Goal: Information Seeking & Learning: Learn about a topic

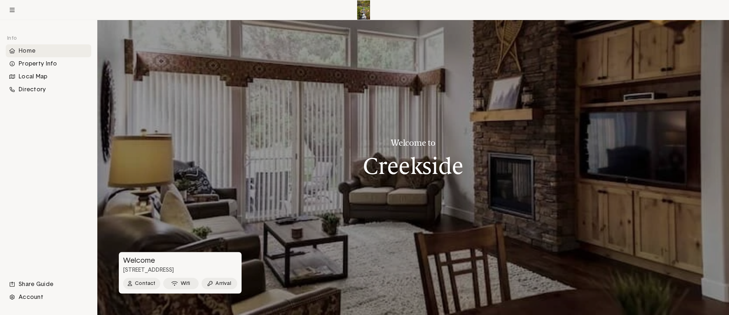
click at [295, 168] on div at bounding box center [413, 167] width 632 height 295
click at [225, 283] on button "Arrival" at bounding box center [219, 283] width 36 height 11
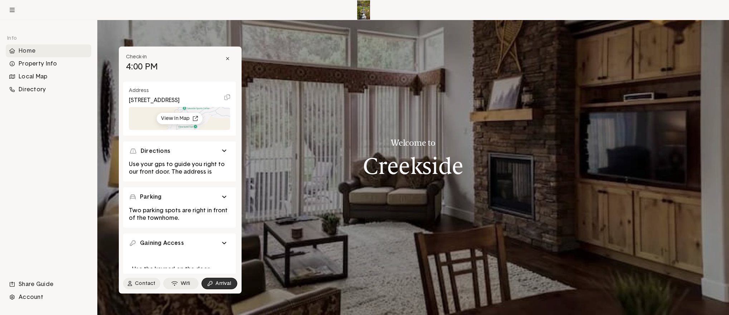
click at [224, 243] on span at bounding box center [223, 243] width 3 height 1
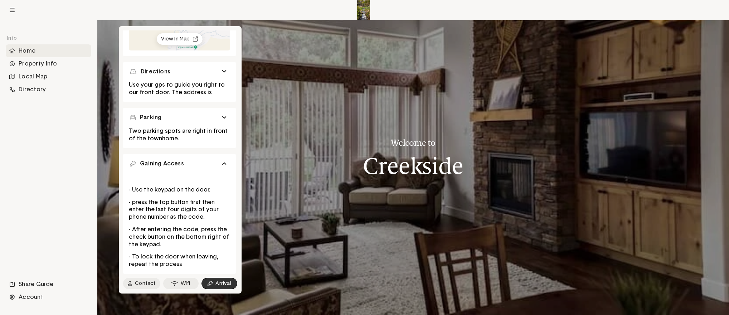
scroll to position [74, 0]
click at [182, 286] on button "Wifi" at bounding box center [181, 283] width 36 height 11
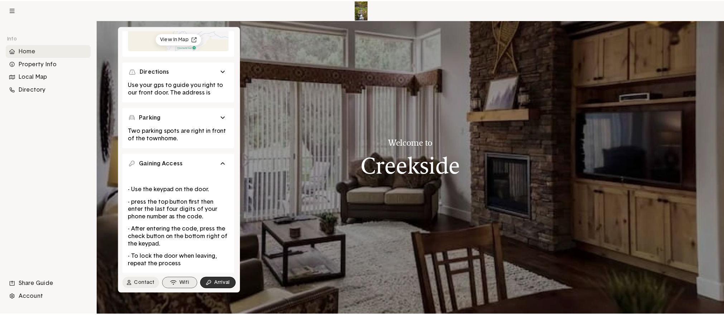
scroll to position [0, 0]
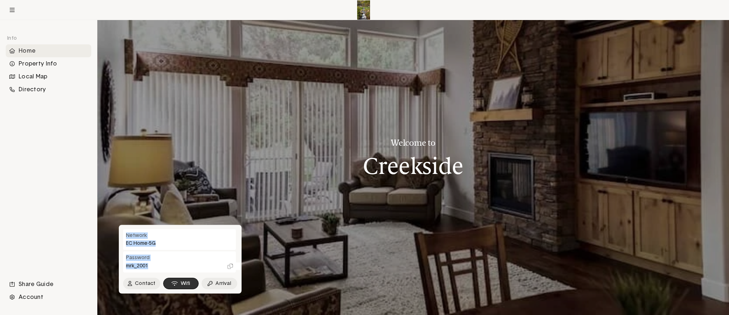
drag, startPoint x: 126, startPoint y: 233, endPoint x: 149, endPoint y: 263, distance: 37.3
click at [149, 263] on div "Network EC Home-5G Password [SECURITY_DATA]" at bounding box center [179, 250] width 121 height 43
copy div "Network EC Home-5G Password [SECURITY_DATA]"
click at [141, 283] on button "Contact" at bounding box center [141, 283] width 37 height 11
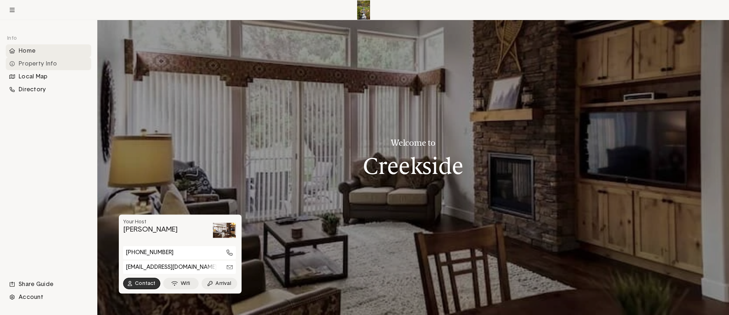
click at [49, 64] on div "Property Info" at bounding box center [49, 63] width 86 height 13
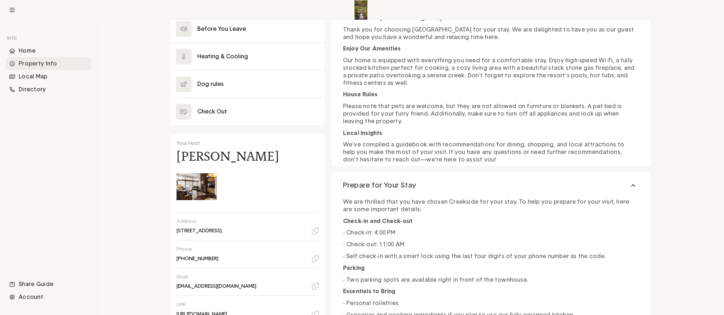
scroll to position [88, 0]
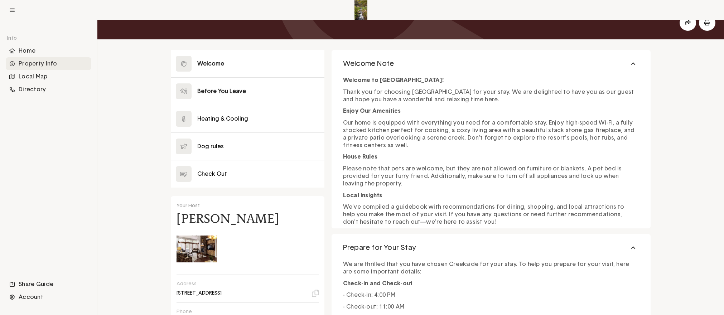
click at [212, 90] on button at bounding box center [248, 91] width 154 height 27
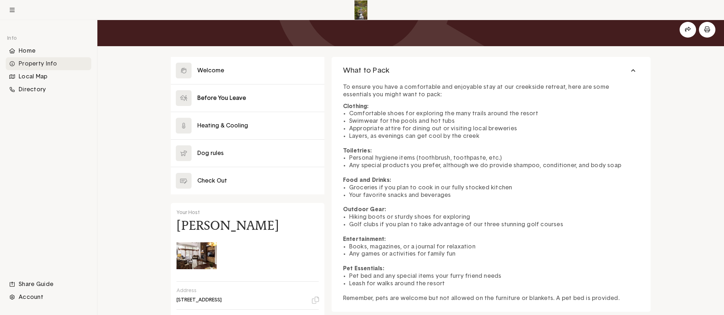
scroll to position [52, 0]
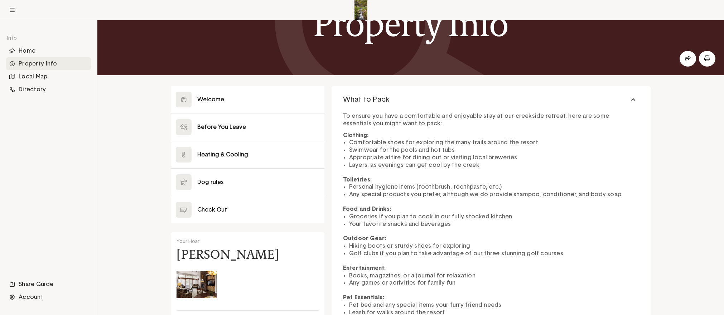
click at [212, 153] on button at bounding box center [248, 154] width 154 height 27
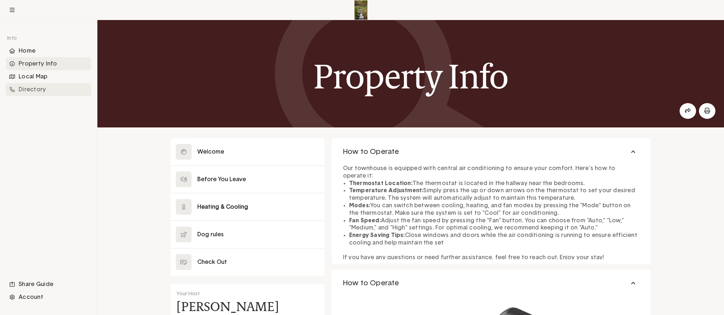
click at [36, 88] on div "Directory" at bounding box center [49, 89] width 86 height 13
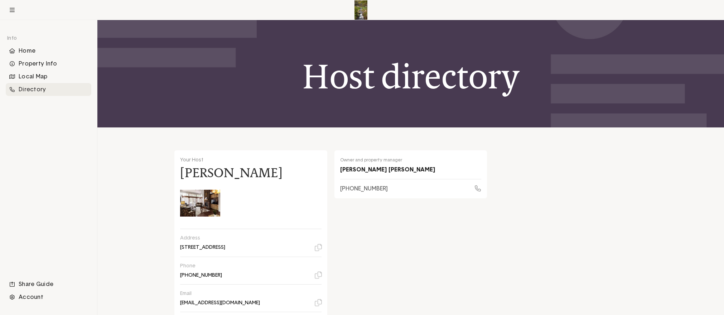
click at [36, 77] on div "Local Map" at bounding box center [49, 76] width 86 height 13
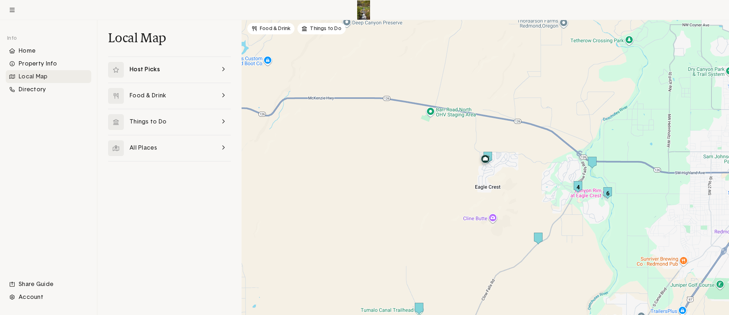
click at [221, 69] on link at bounding box center [169, 70] width 123 height 26
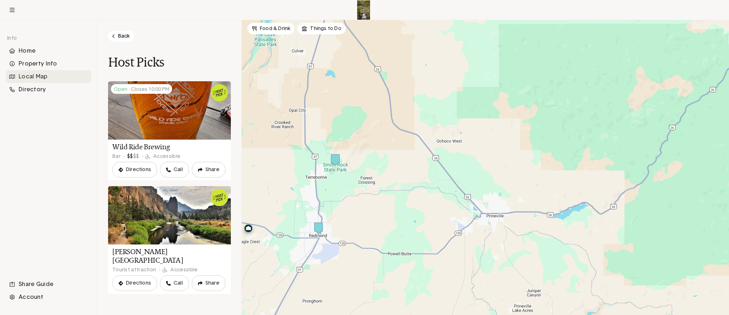
click at [113, 35] on icon at bounding box center [113, 36] width 2 height 4
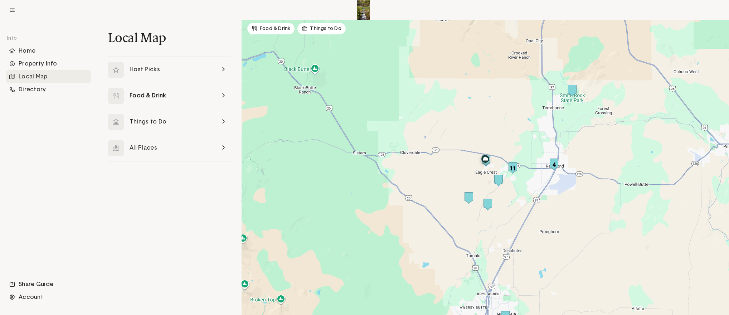
click at [224, 95] on link at bounding box center [169, 96] width 123 height 26
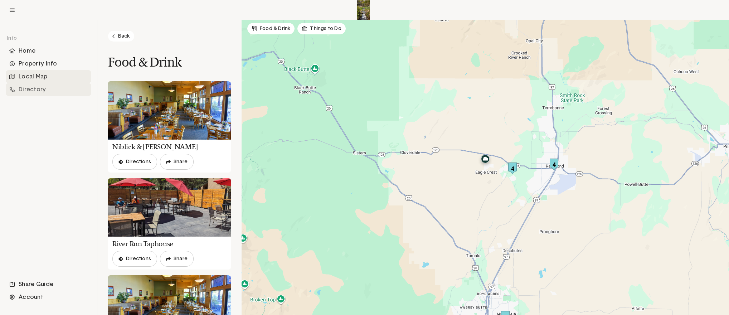
click at [32, 92] on div "Directory" at bounding box center [49, 89] width 86 height 13
